Goal: Task Accomplishment & Management: Complete application form

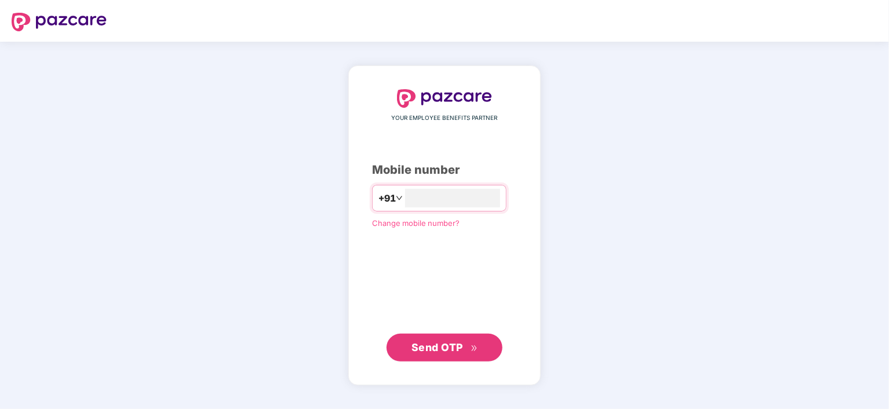
type input "**********"
click at [451, 342] on span "Send OTP" at bounding box center [437, 347] width 52 height 12
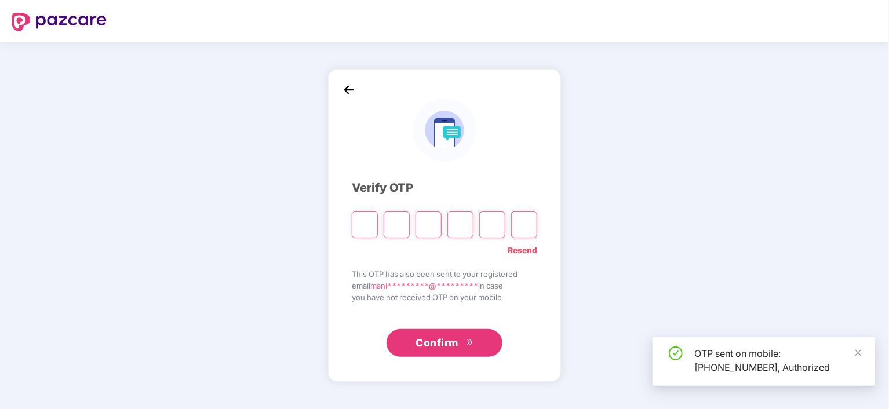
type input "*"
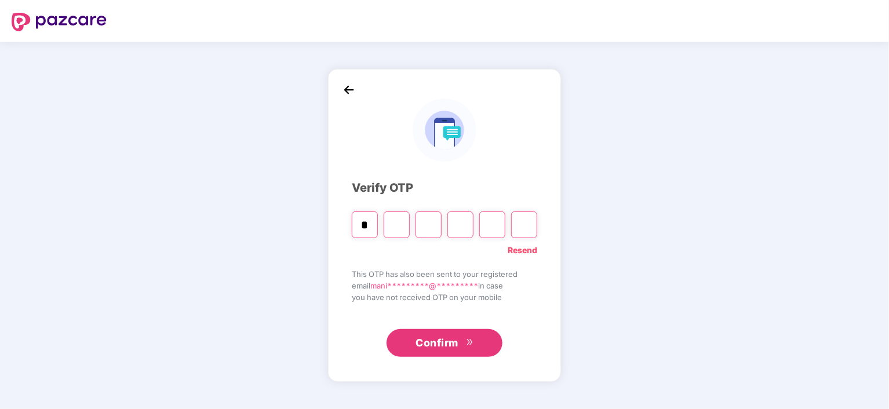
type input "*"
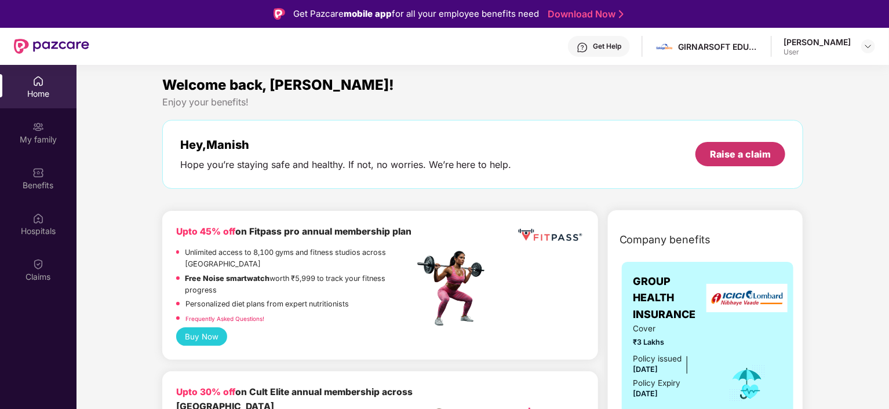
click at [723, 149] on div "Raise a claim" at bounding box center [740, 154] width 61 height 13
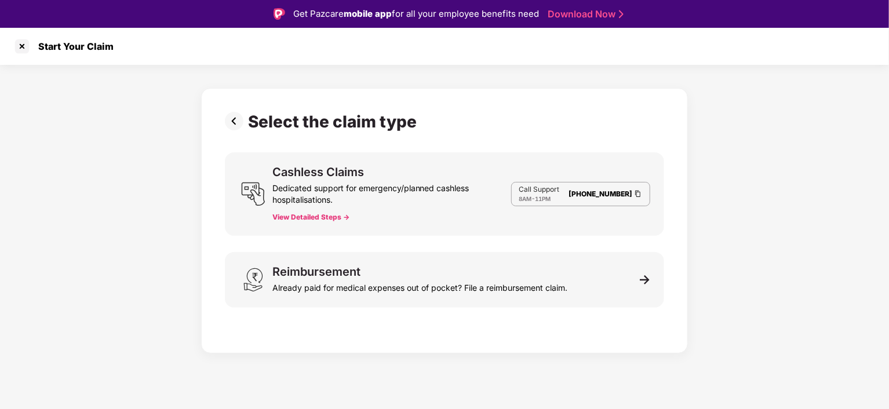
click at [304, 217] on button "View Detailed Steps ->" at bounding box center [310, 217] width 77 height 9
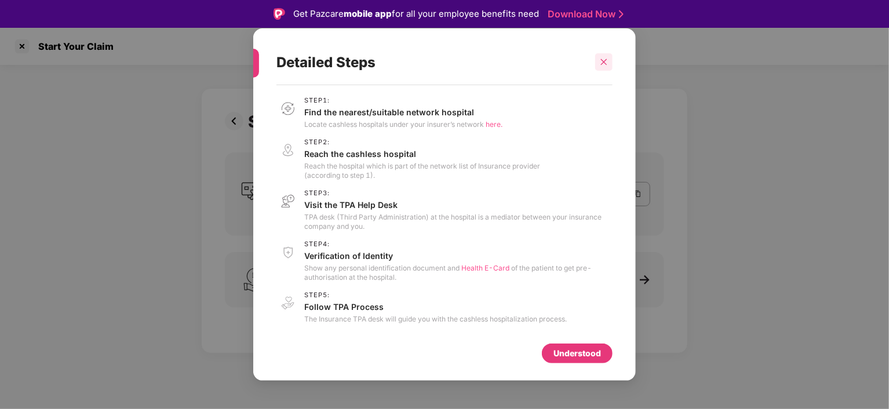
click at [596, 68] on div at bounding box center [603, 61] width 17 height 17
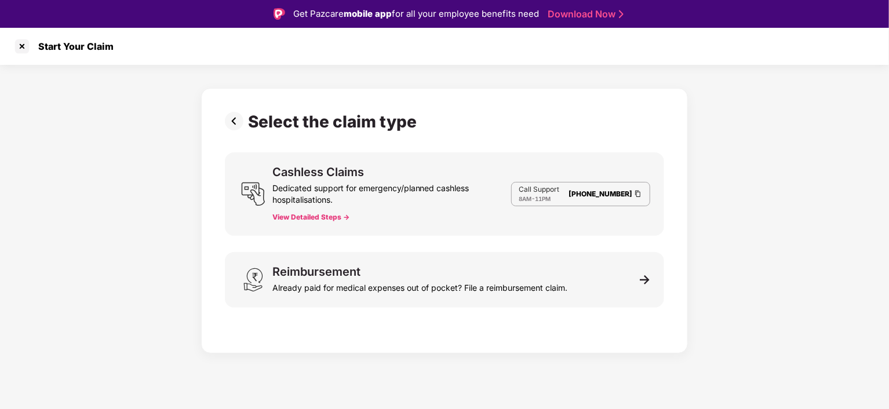
click at [236, 123] on img at bounding box center [236, 121] width 23 height 19
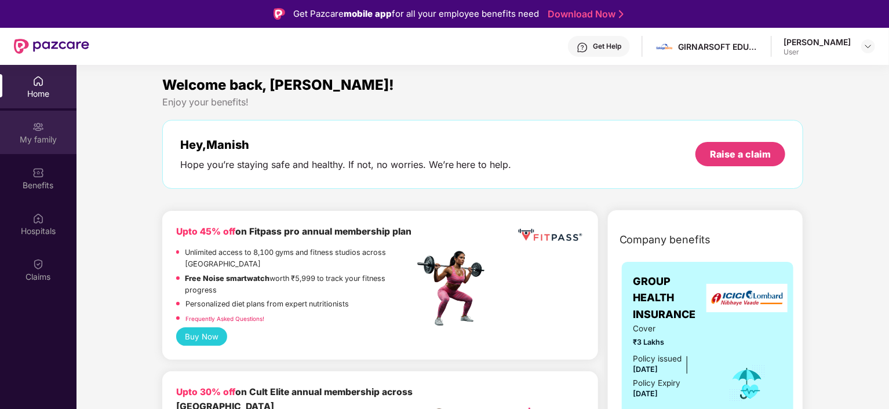
click at [37, 141] on div "My family" at bounding box center [38, 140] width 76 height 12
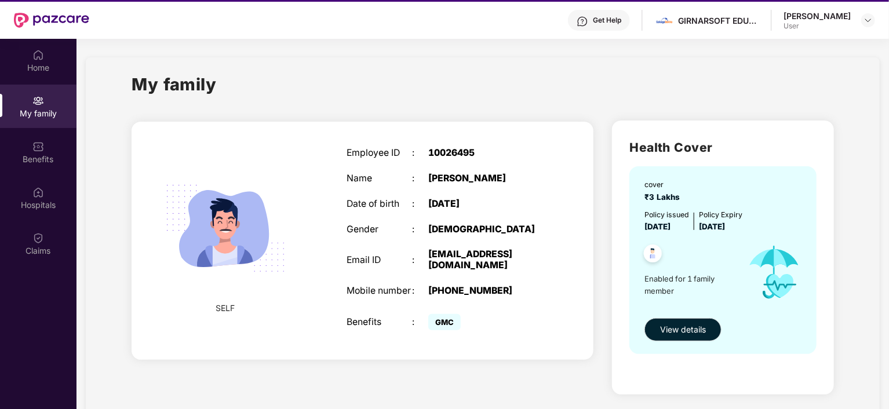
scroll to position [65, 0]
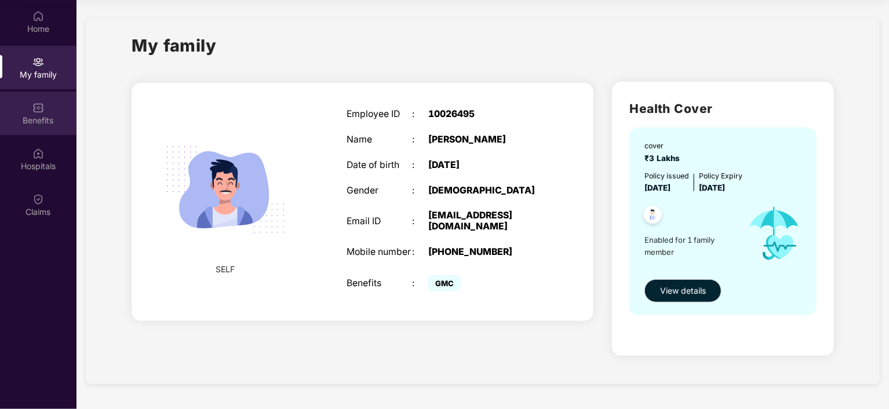
click at [28, 126] on div "Benefits" at bounding box center [38, 113] width 76 height 43
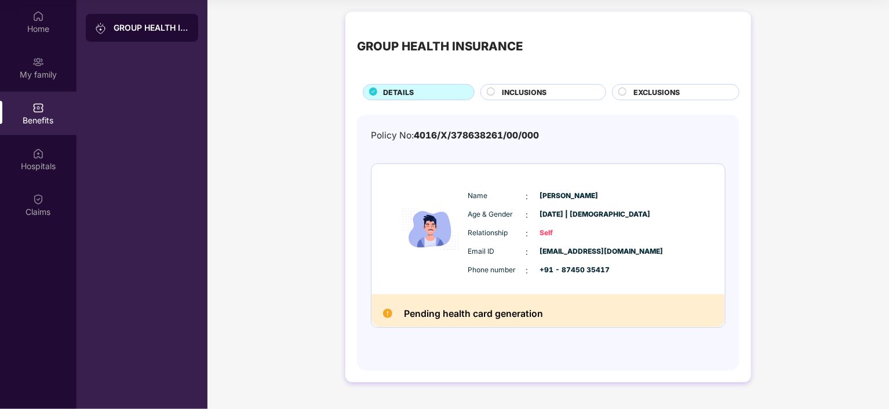
click at [509, 93] on span "INCLUSIONS" at bounding box center [524, 92] width 45 height 11
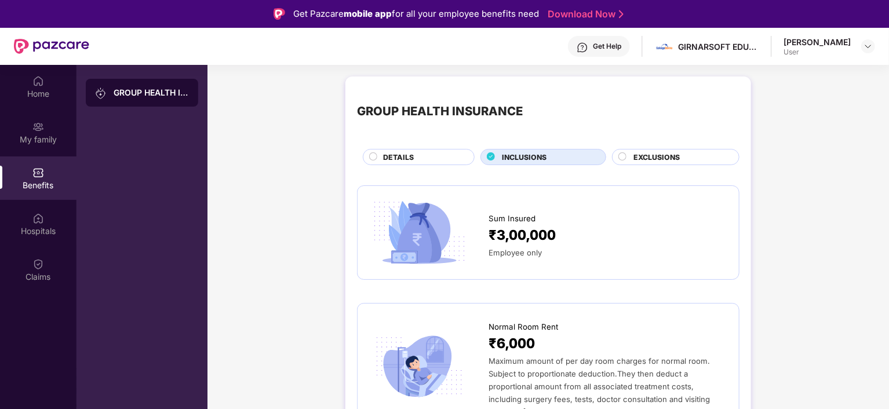
click at [642, 158] on span "EXCLUSIONS" at bounding box center [656, 157] width 46 height 11
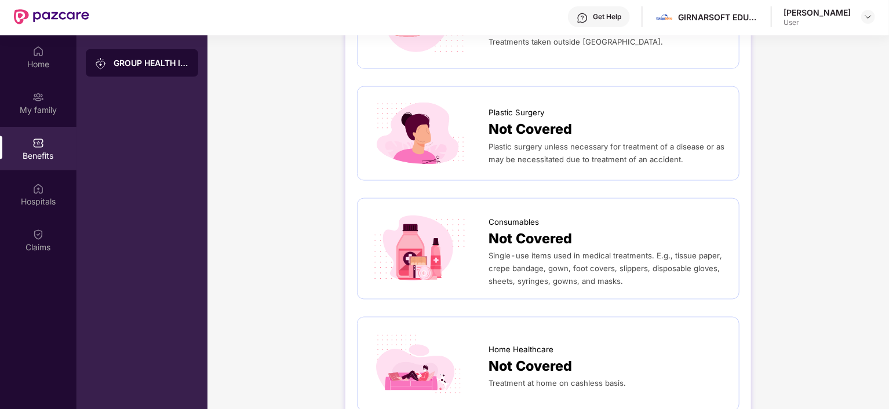
scroll to position [65, 0]
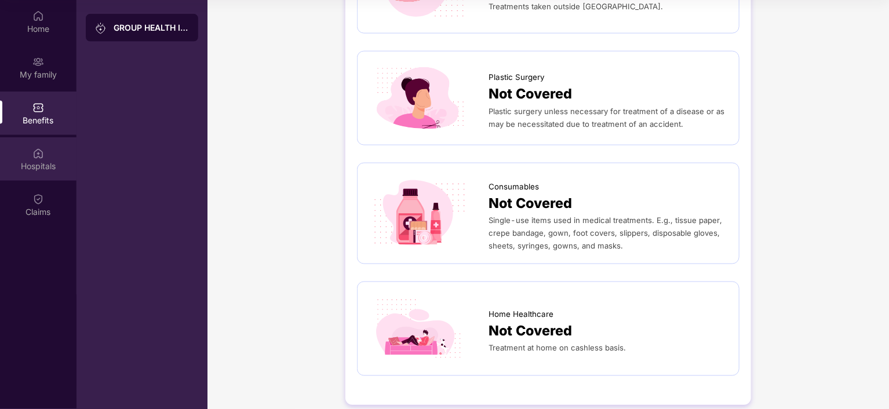
click at [44, 171] on div "Hospitals" at bounding box center [38, 166] width 76 height 12
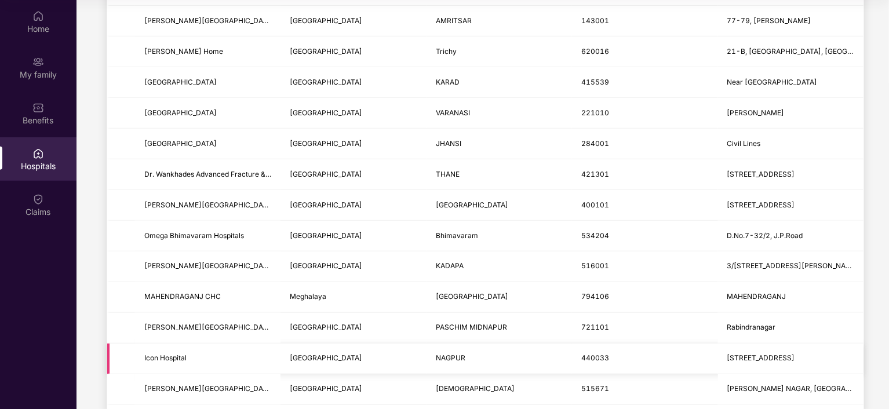
scroll to position [445, 0]
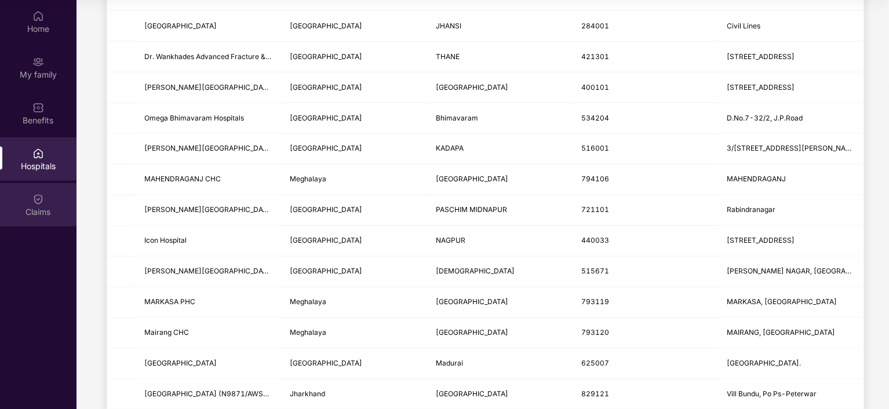
click at [0, 217] on div "Claims" at bounding box center [38, 212] width 76 height 12
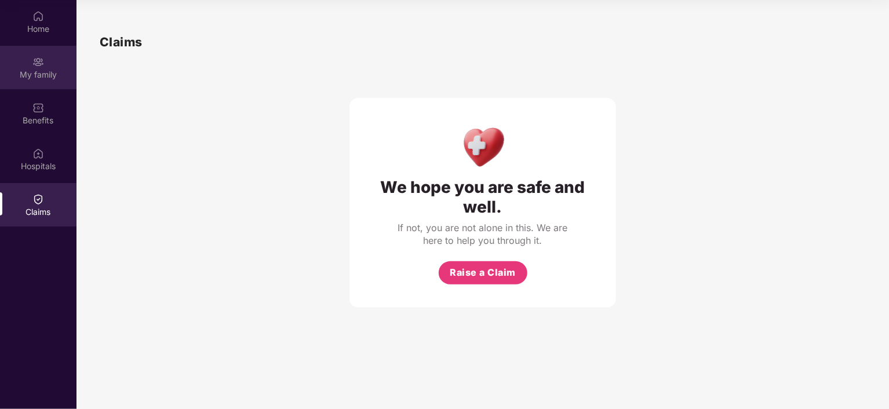
click at [39, 73] on div "My family" at bounding box center [38, 75] width 76 height 12
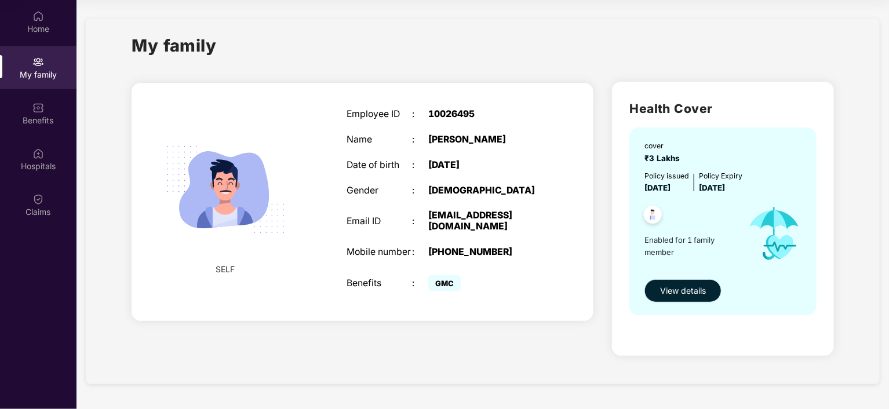
click at [649, 283] on button "View details" at bounding box center [682, 290] width 77 height 23
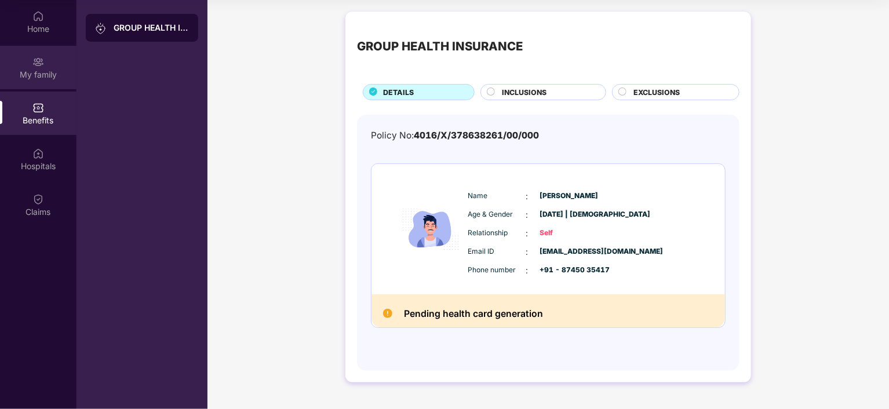
click at [32, 74] on div "My family" at bounding box center [38, 75] width 76 height 12
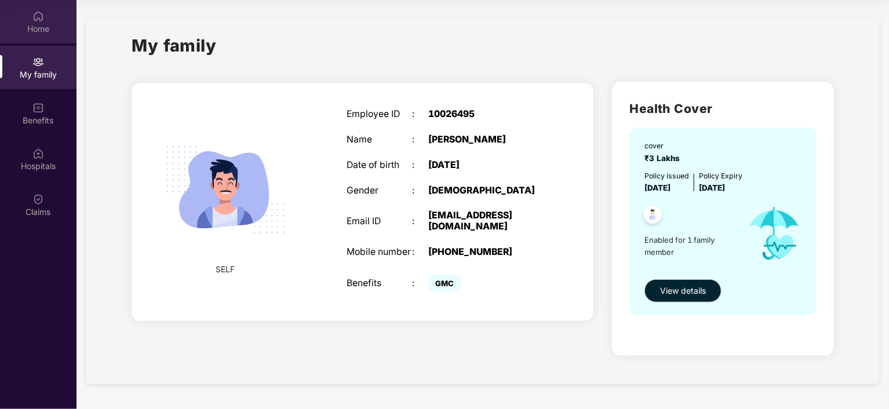
click at [29, 16] on div "Home" at bounding box center [38, 21] width 76 height 43
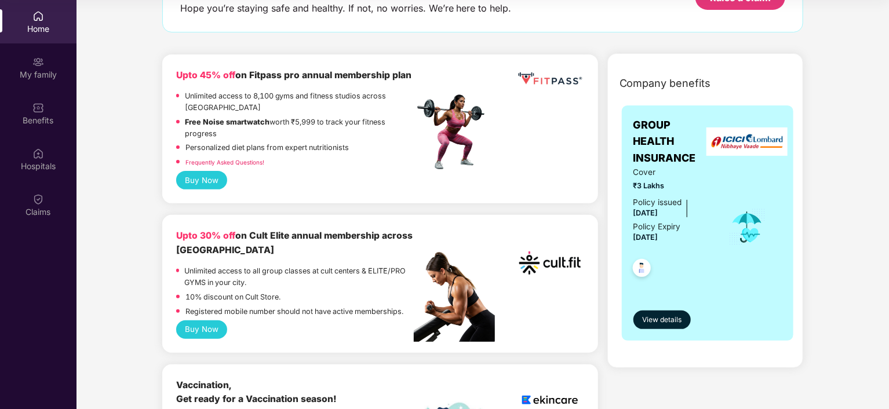
scroll to position [111, 0]
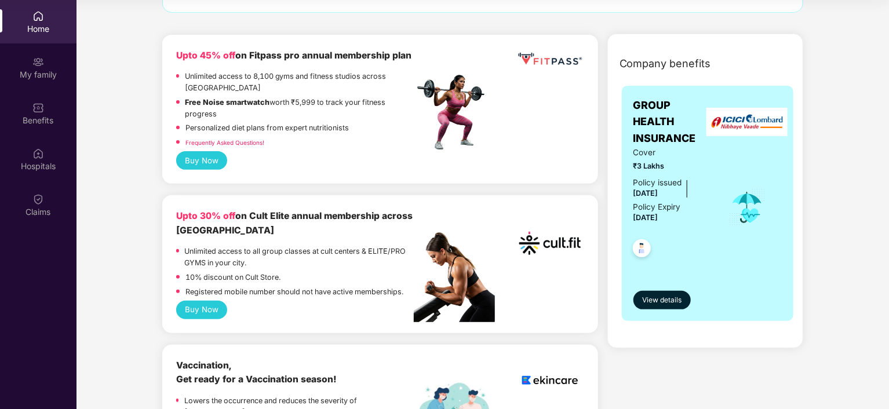
click at [207, 301] on button "Buy Now" at bounding box center [202, 310] width 52 height 19
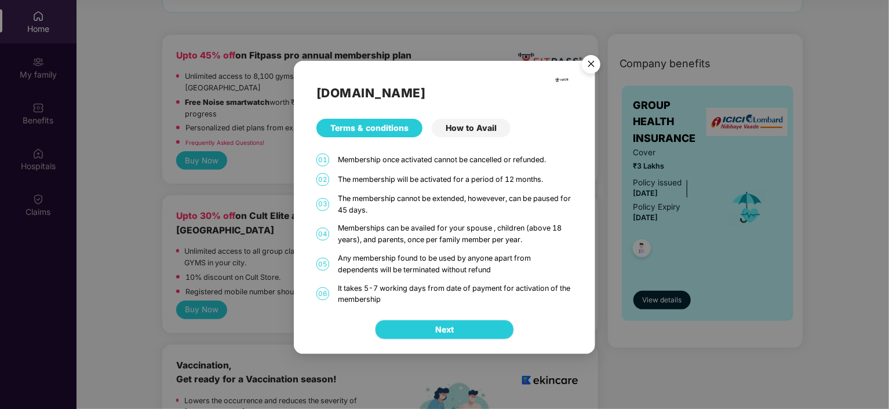
click at [466, 331] on button "Next" at bounding box center [444, 330] width 139 height 20
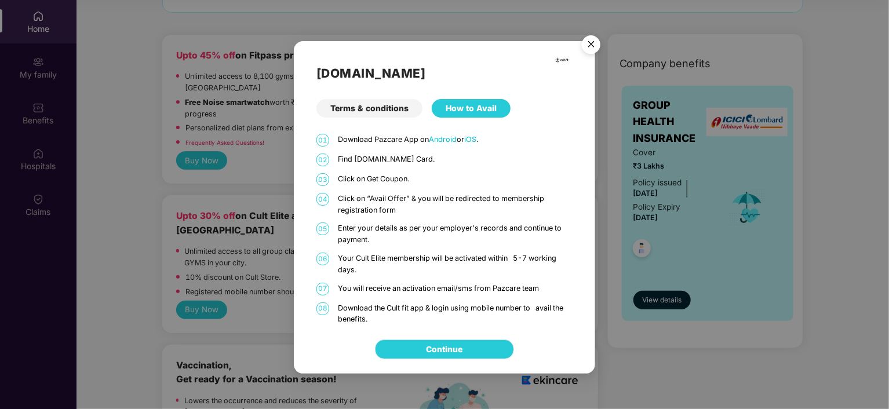
click at [461, 353] on link "Continue" at bounding box center [444, 349] width 36 height 13
click at [597, 55] on img "Close" at bounding box center [591, 46] width 32 height 32
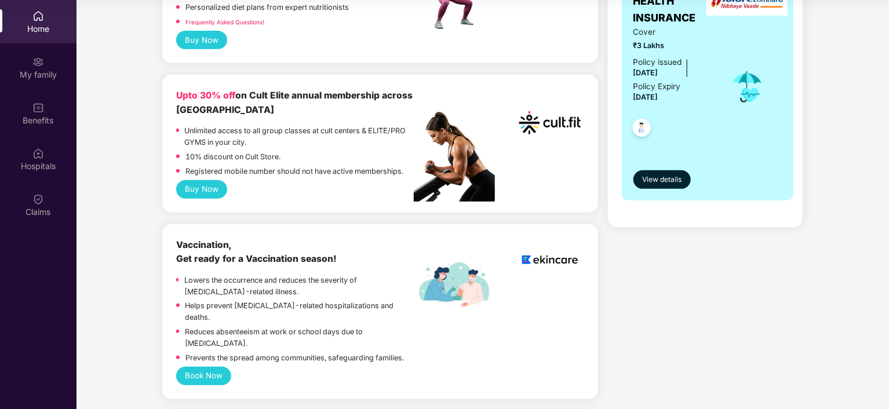
scroll to position [0, 0]
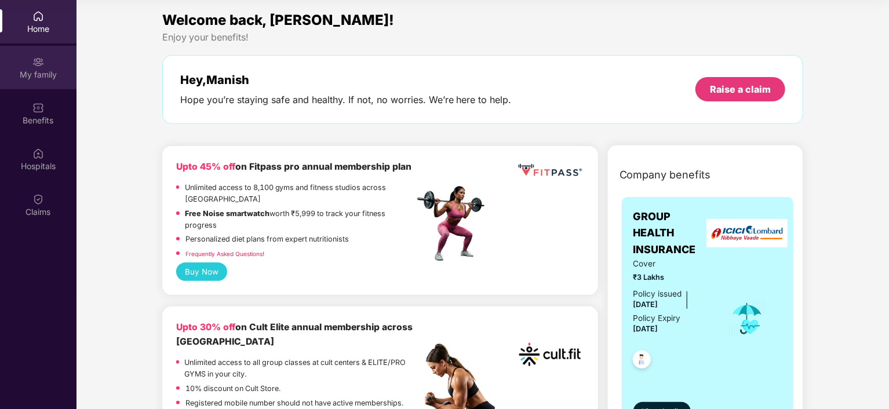
click at [50, 70] on div "My family" at bounding box center [38, 75] width 76 height 12
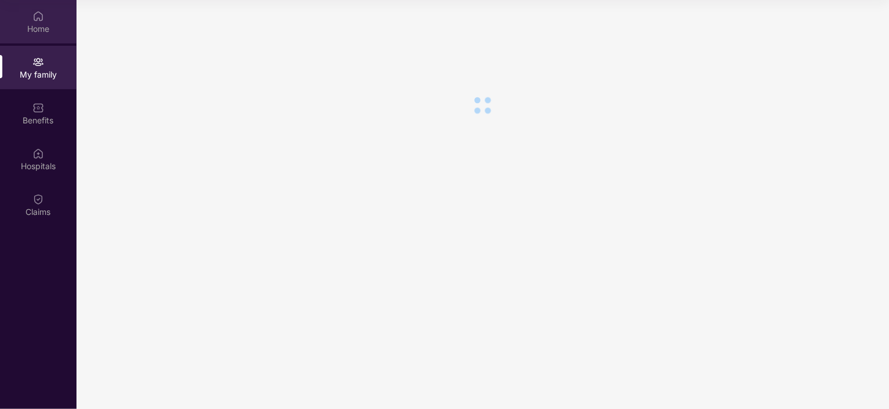
click at [39, 25] on div "Home" at bounding box center [38, 29] width 76 height 12
